Goal: Task Accomplishment & Management: Use online tool/utility

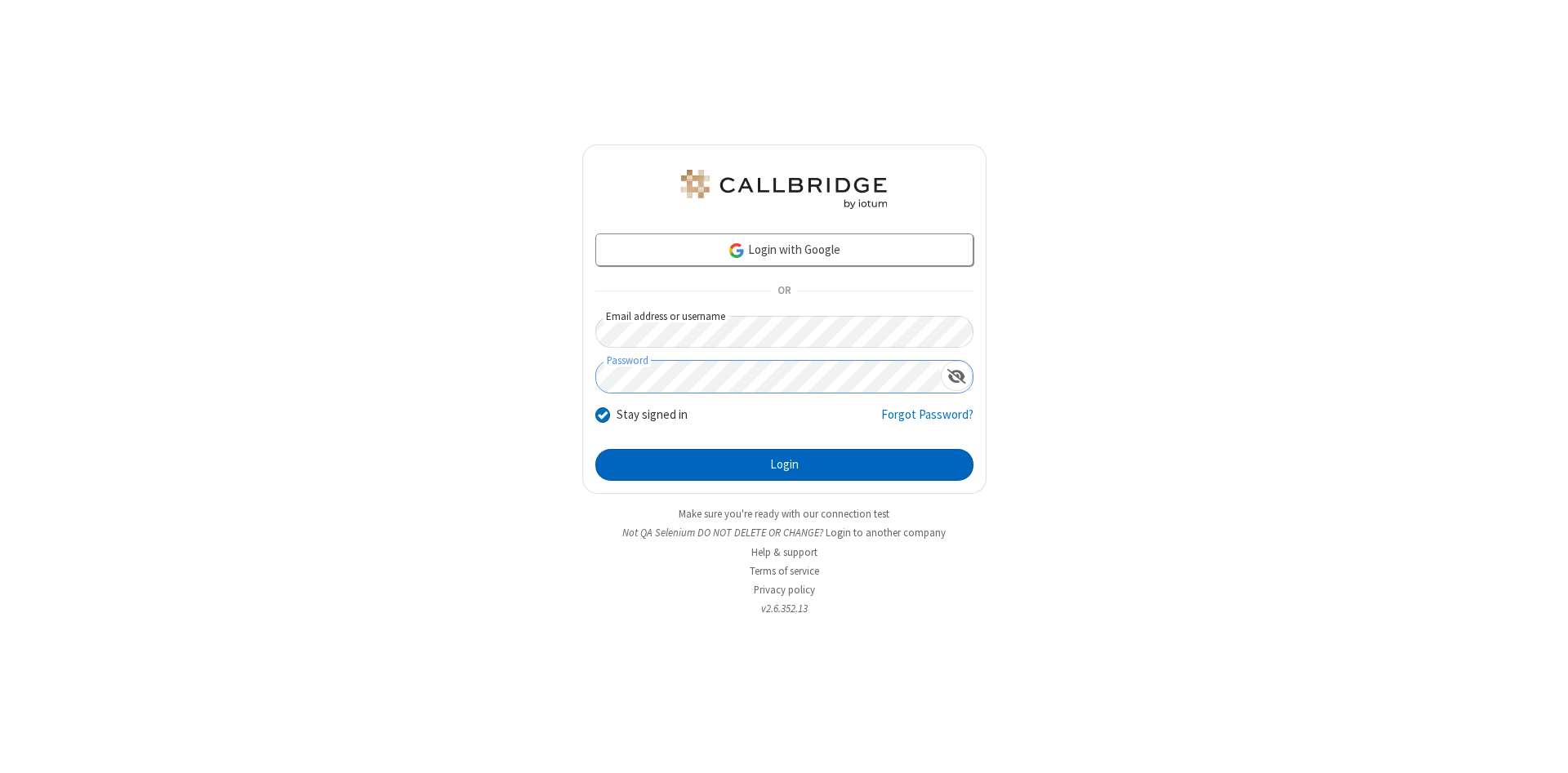
click at [784, 465] on button "Login" at bounding box center [784, 465] width 379 height 33
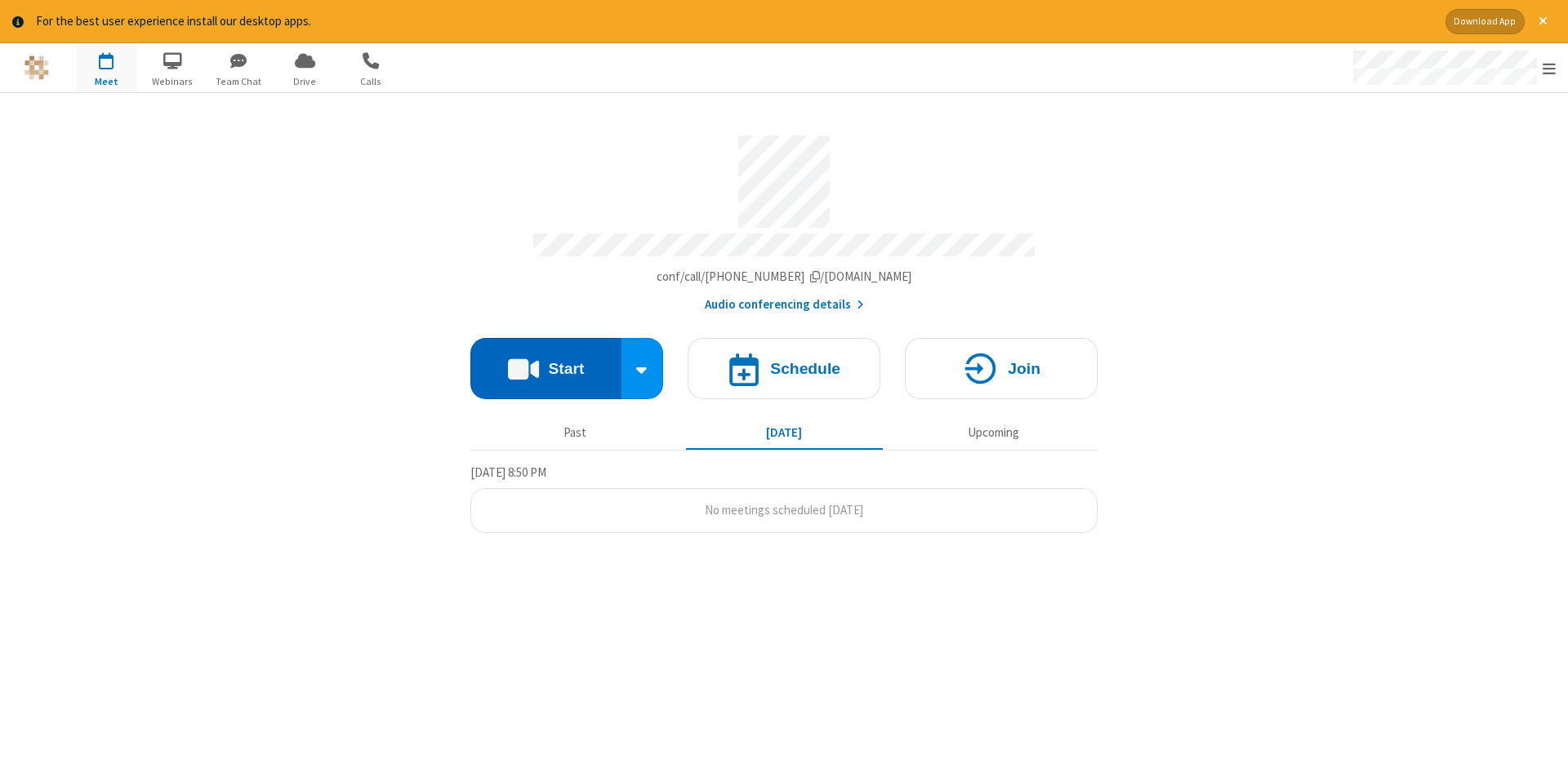
click at [545, 362] on button "Start" at bounding box center [545, 369] width 151 height 62
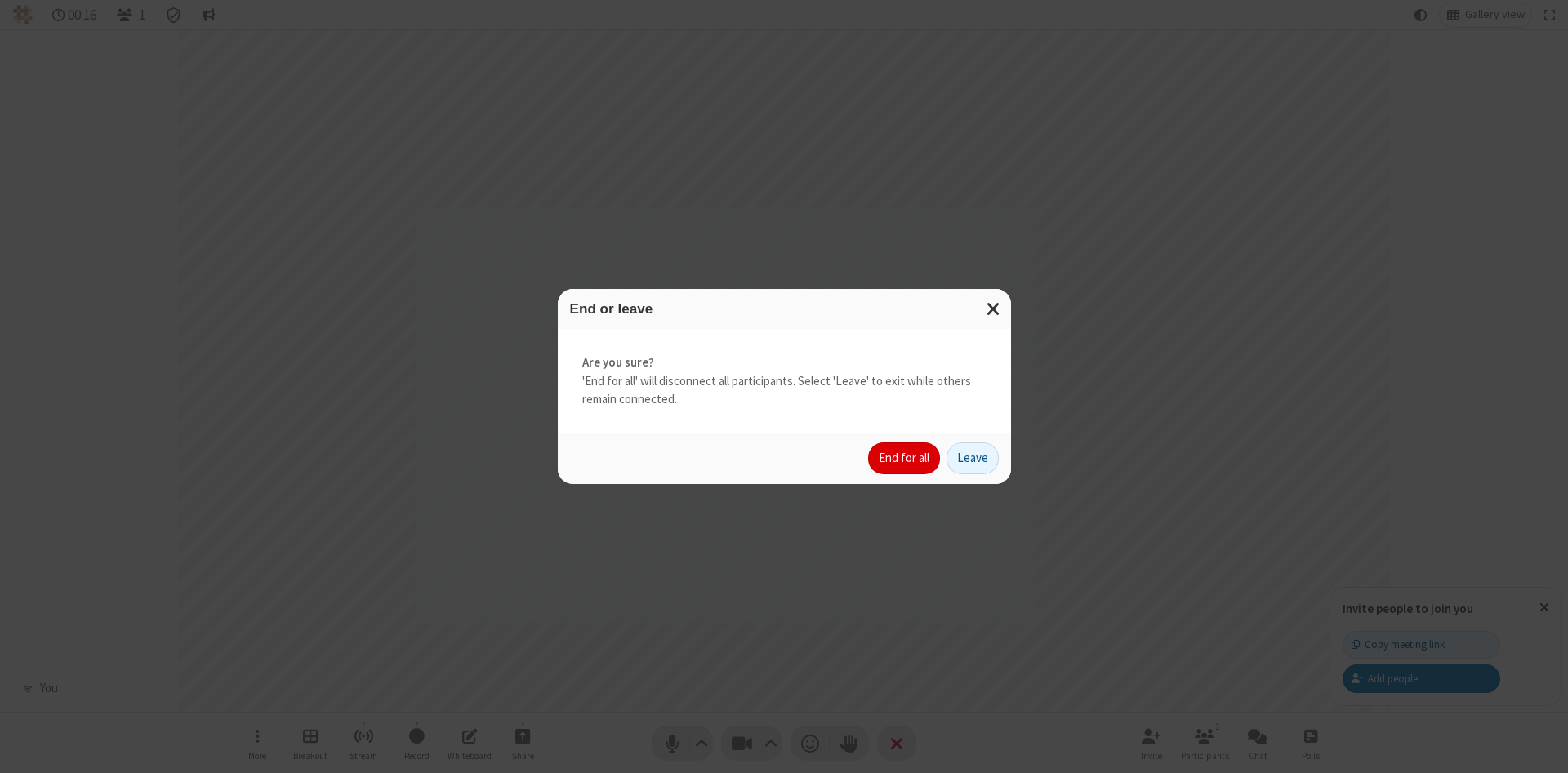
click at [905, 458] on button "End for all" at bounding box center [903, 459] width 72 height 33
